Goal: Task Accomplishment & Management: Manage account settings

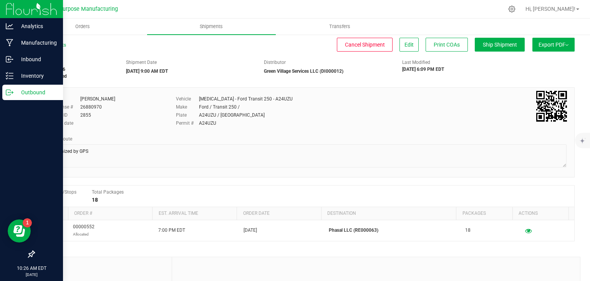
click at [27, 96] on p "Outbound" at bounding box center [36, 92] width 46 height 9
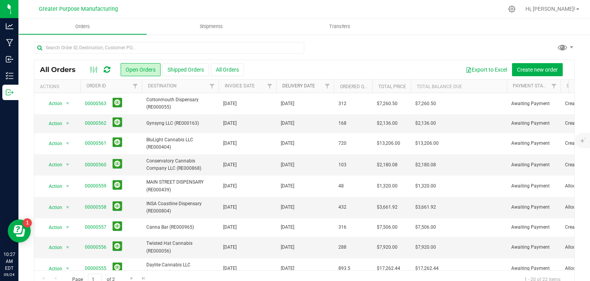
click at [313, 86] on link "Delivery Date" at bounding box center [298, 85] width 33 height 5
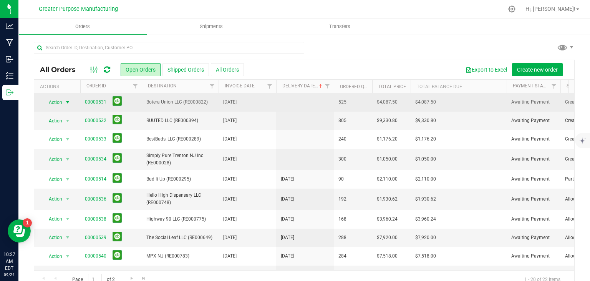
click at [58, 102] on span "Action" at bounding box center [52, 102] width 21 height 11
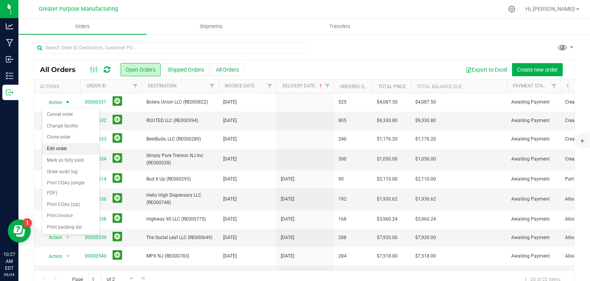
click at [56, 148] on li "Edit order" at bounding box center [70, 149] width 57 height 12
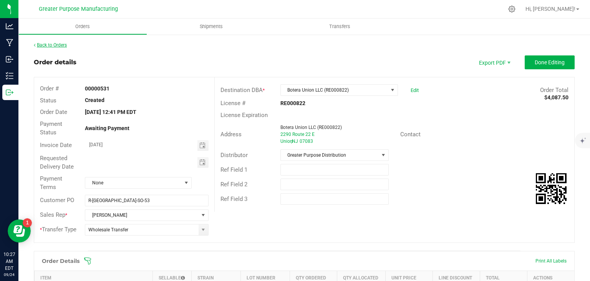
click at [58, 42] on link "Back to Orders" at bounding box center [50, 44] width 33 height 5
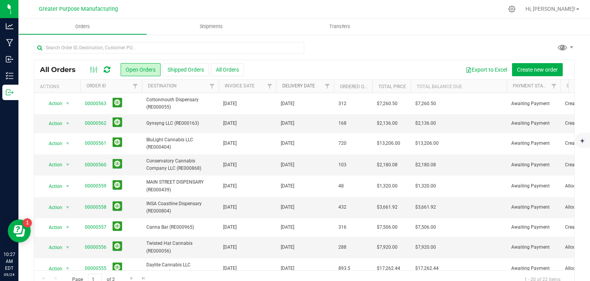
click at [299, 86] on link "Delivery Date" at bounding box center [298, 85] width 33 height 5
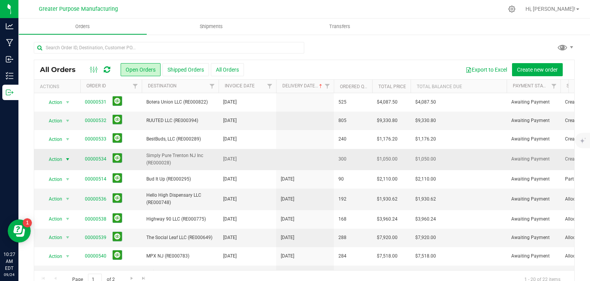
click at [54, 159] on span "Action" at bounding box center [52, 159] width 21 height 11
click at [267, 70] on div "Export to Excel Create new order" at bounding box center [406, 69] width 325 height 13
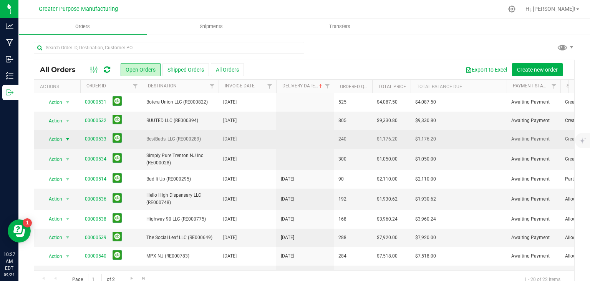
click at [59, 136] on span "Action" at bounding box center [52, 139] width 21 height 11
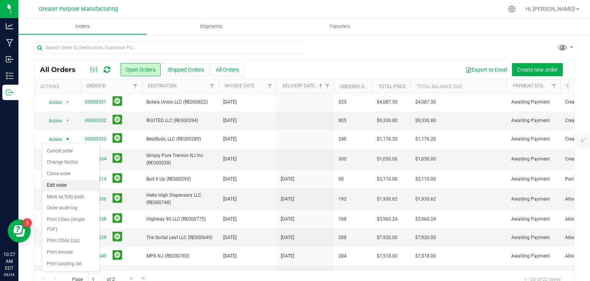
click at [56, 184] on li "Edit order" at bounding box center [70, 185] width 57 height 12
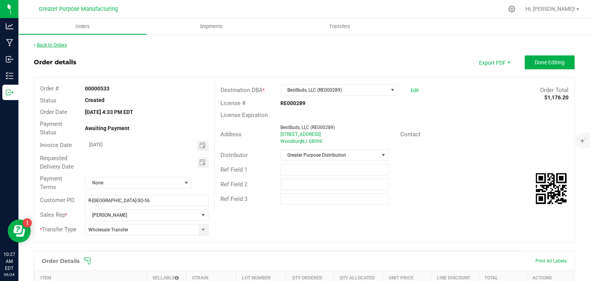
click at [54, 45] on link "Back to Orders" at bounding box center [50, 44] width 33 height 5
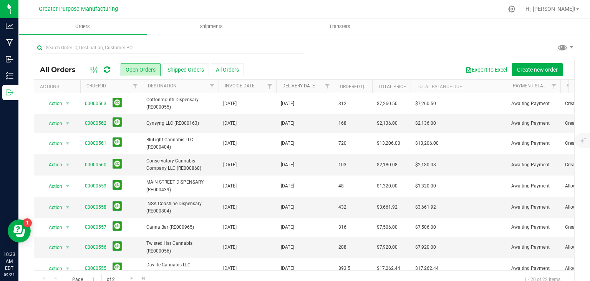
click at [314, 86] on link "Delivery Date" at bounding box center [298, 85] width 33 height 5
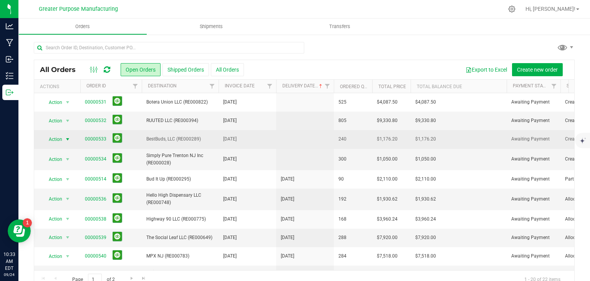
click at [65, 137] on span "select" at bounding box center [68, 139] width 6 height 6
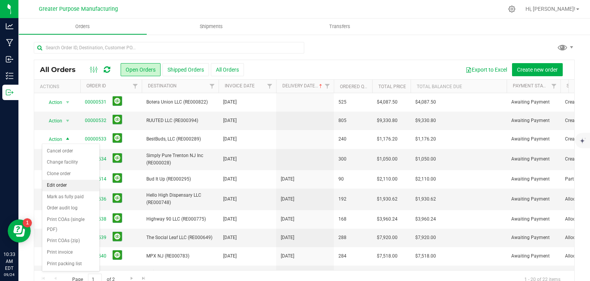
click at [63, 185] on li "Edit order" at bounding box center [70, 185] width 57 height 12
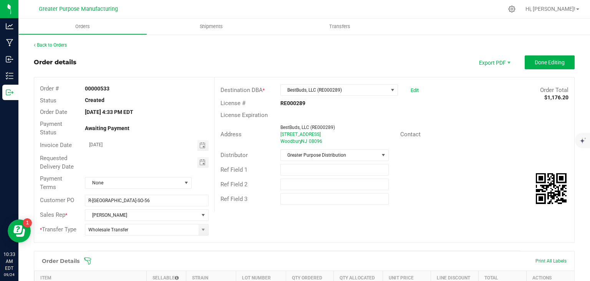
click at [44, 48] on div "Back to Orders" at bounding box center [304, 45] width 541 height 7
click at [55, 43] on link "Back to Orders" at bounding box center [50, 44] width 33 height 5
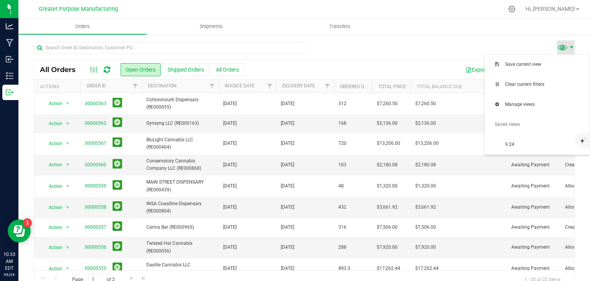
click at [569, 46] on span at bounding box center [572, 47] width 6 height 6
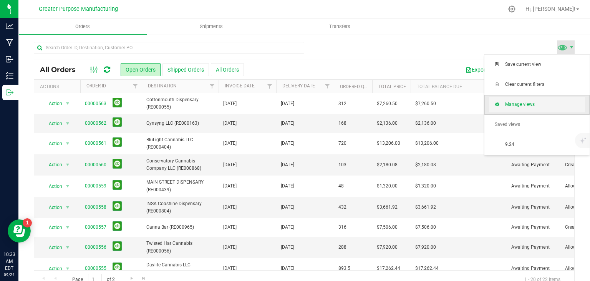
click at [515, 103] on span "Manage views" at bounding box center [545, 104] width 80 height 7
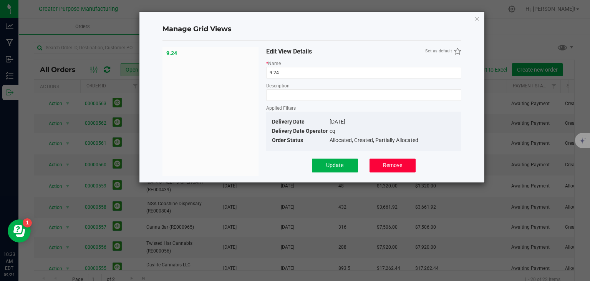
click at [389, 169] on button "Remove" at bounding box center [393, 165] width 46 height 14
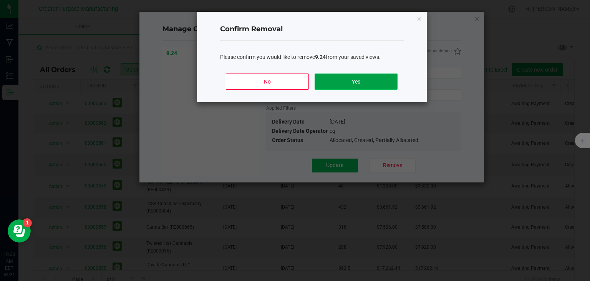
click at [344, 86] on button "Yes" at bounding box center [356, 81] width 83 height 16
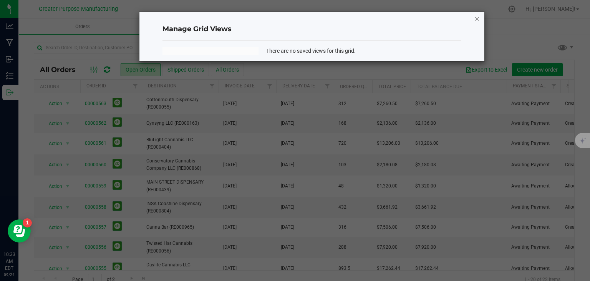
click at [478, 19] on icon "Close" at bounding box center [477, 18] width 5 height 9
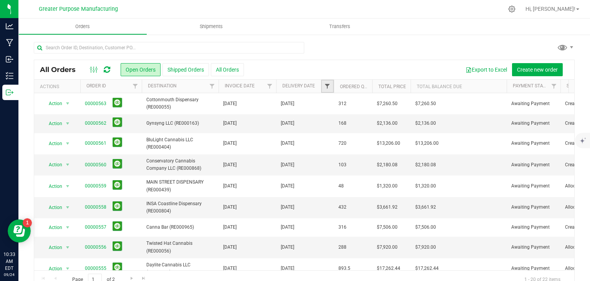
click at [327, 86] on span "Filter" at bounding box center [327, 86] width 6 height 6
click at [395, 132] on span "select" at bounding box center [398, 132] width 11 height 11
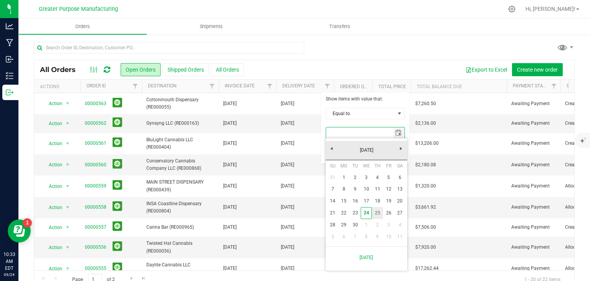
click at [378, 213] on link "25" at bounding box center [377, 213] width 11 height 12
type input "[DATE]"
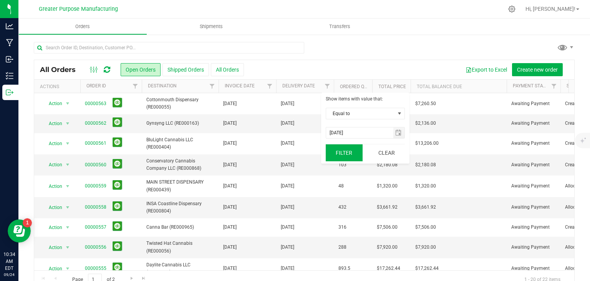
click at [344, 154] on button "Filter" at bounding box center [344, 152] width 37 height 17
